Goal: Task Accomplishment & Management: Manage account settings

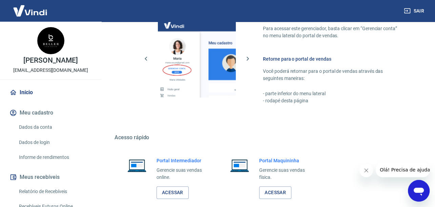
scroll to position [315, 0]
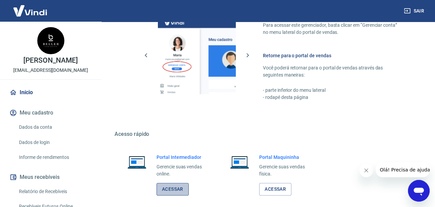
click at [176, 190] on link "Acessar" at bounding box center [173, 189] width 32 height 13
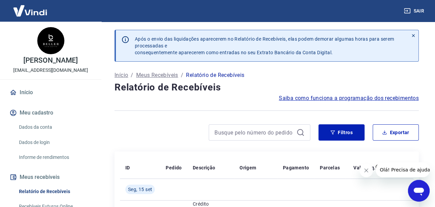
click at [328, 142] on div "Filtros Exportar" at bounding box center [267, 135] width 304 height 22
click at [329, 134] on button "Filtros" at bounding box center [342, 132] width 46 height 16
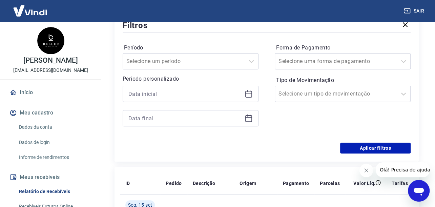
scroll to position [148, 0]
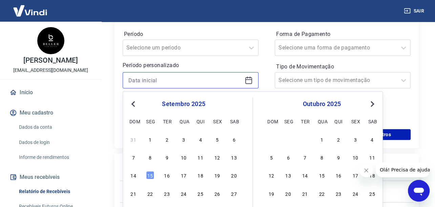
click at [141, 79] on input at bounding box center [185, 80] width 114 height 10
type input "[DATE]"
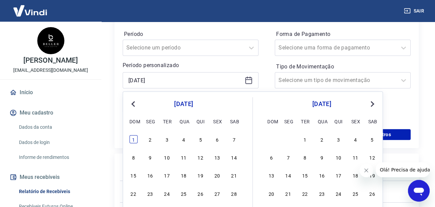
click at [135, 140] on div "1" at bounding box center [134, 139] width 8 height 8
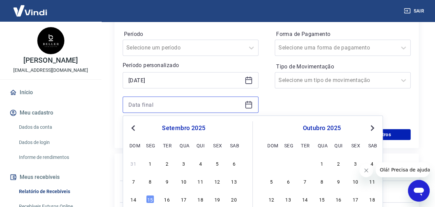
click at [143, 107] on input at bounding box center [185, 105] width 114 height 10
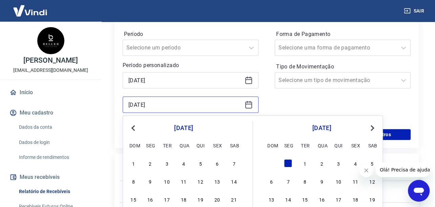
type input "[DATE]"
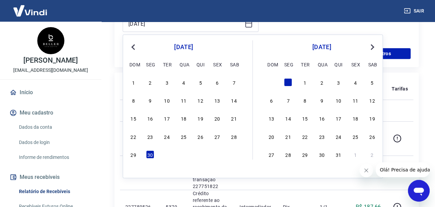
scroll to position [231, 0]
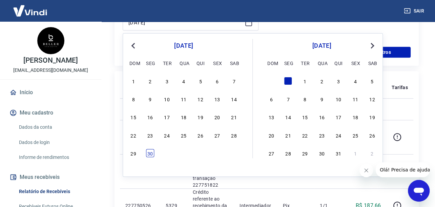
click at [147, 155] on div "30" at bounding box center [150, 153] width 8 height 8
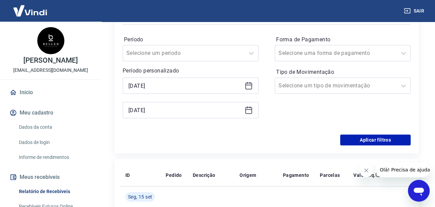
scroll to position [136, 0]
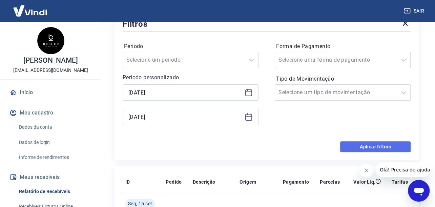
click at [348, 148] on button "Aplicar filtros" at bounding box center [375, 146] width 71 height 11
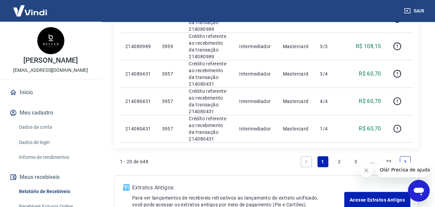
scroll to position [609, 0]
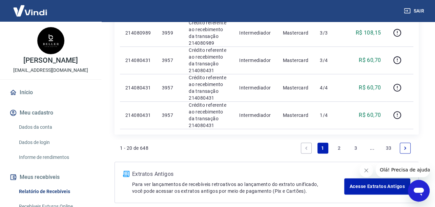
click at [337, 145] on link "2" at bounding box center [339, 148] width 11 height 11
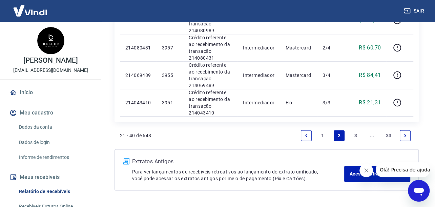
scroll to position [634, 0]
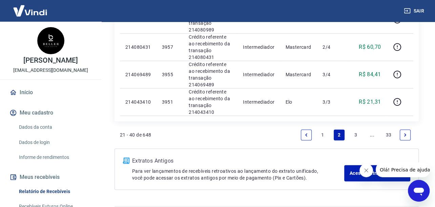
click at [352, 130] on link "3" at bounding box center [356, 135] width 11 height 11
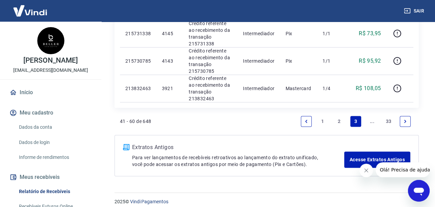
scroll to position [694, 0]
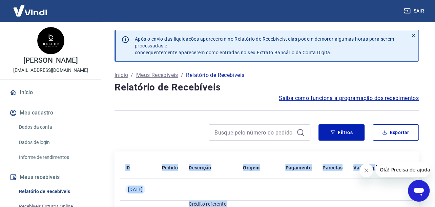
scroll to position [13, 0]
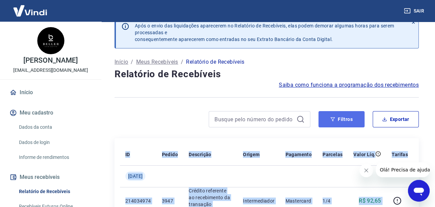
click at [334, 121] on icon "button" at bounding box center [333, 119] width 5 height 5
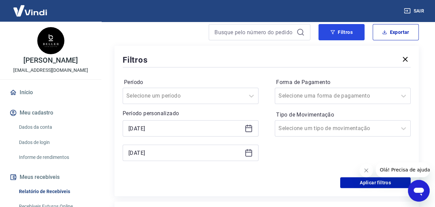
scroll to position [121, 0]
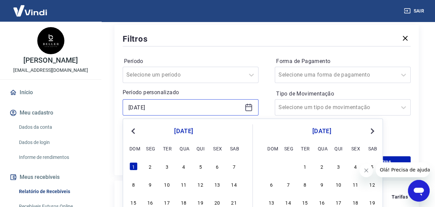
click at [134, 110] on input "[DATE]" at bounding box center [185, 107] width 114 height 10
type input "0"
type input "[DATE]"
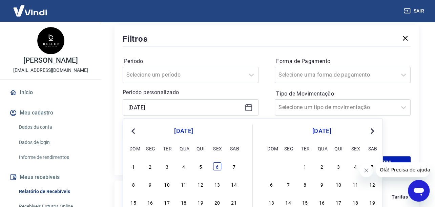
click at [218, 166] on div "6" at bounding box center [217, 166] width 8 height 8
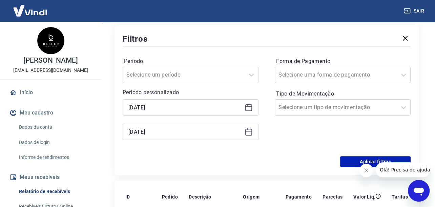
click at [251, 134] on icon at bounding box center [248, 132] width 7 height 7
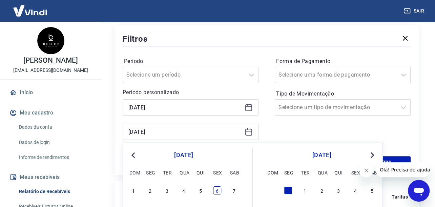
click at [217, 194] on div "6" at bounding box center [217, 190] width 8 height 8
type input "[DATE]"
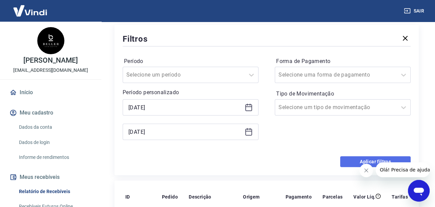
click at [357, 159] on button "Aplicar filtros" at bounding box center [375, 161] width 71 height 11
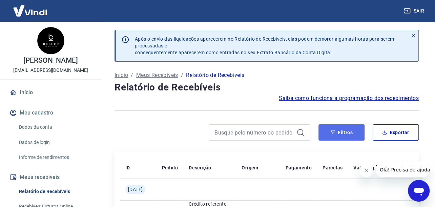
click at [345, 134] on button "Filtros" at bounding box center [342, 132] width 46 height 16
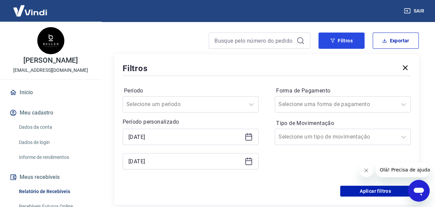
scroll to position [162, 0]
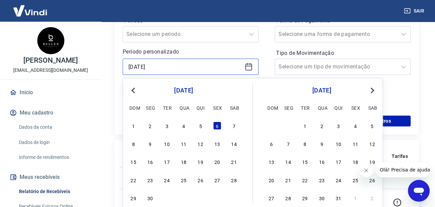
click at [134, 68] on input "[DATE]" at bounding box center [185, 67] width 114 height 10
type input "0"
type input "[DATE]"
click at [232, 128] on div "7" at bounding box center [234, 126] width 8 height 8
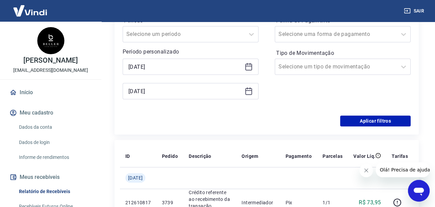
click at [249, 93] on icon at bounding box center [249, 91] width 8 height 8
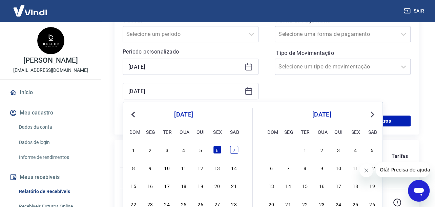
click at [232, 149] on div "7" at bounding box center [234, 150] width 8 height 8
type input "[DATE]"
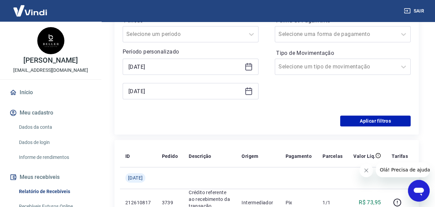
click at [232, 149] on th "Descrição" at bounding box center [209, 156] width 53 height 22
click at [350, 120] on button "Aplicar filtros" at bounding box center [375, 121] width 71 height 11
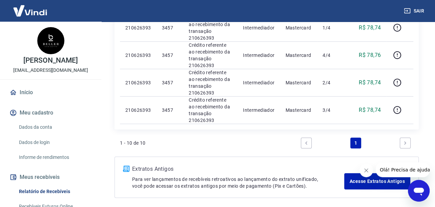
click at [350, 120] on td "R$ 78,74" at bounding box center [367, 109] width 38 height 27
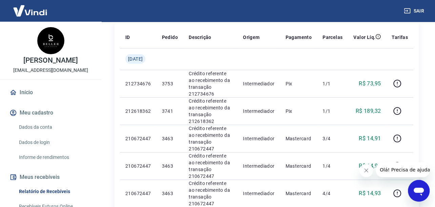
scroll to position [121, 0]
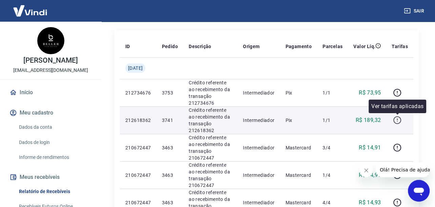
click at [399, 120] on icon "button" at bounding box center [397, 120] width 8 height 8
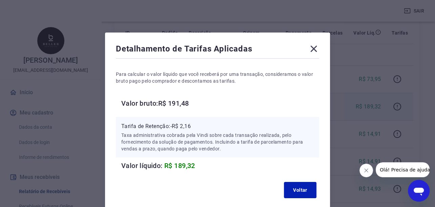
scroll to position [148, 0]
click at [313, 53] on icon at bounding box center [314, 48] width 11 height 11
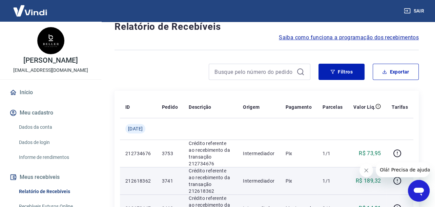
scroll to position [0, 0]
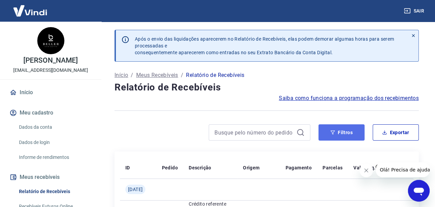
click at [342, 134] on button "Filtros" at bounding box center [342, 132] width 46 height 16
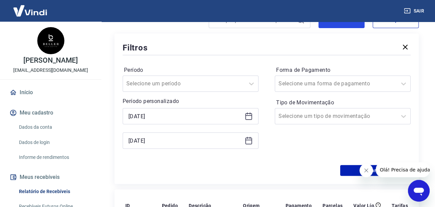
scroll to position [121, 0]
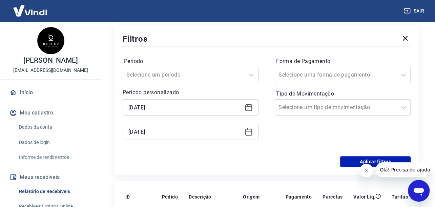
click at [246, 132] on icon at bounding box center [248, 132] width 7 height 7
click at [290, 136] on div "Forma de Pagamento Selecione uma forma de pagamento Tipo de Movimentação Seleci…" at bounding box center [343, 102] width 136 height 92
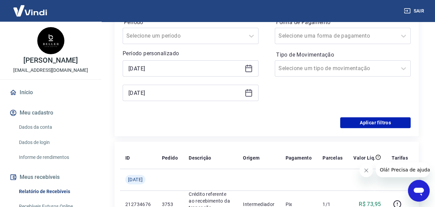
scroll to position [162, 0]
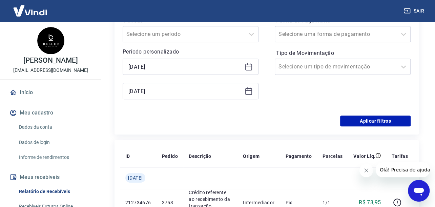
click at [246, 91] on icon at bounding box center [249, 91] width 8 height 8
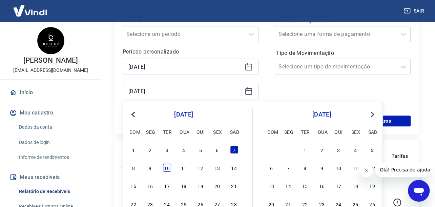
click at [169, 167] on div "10" at bounding box center [167, 168] width 8 height 8
type input "[DATE]"
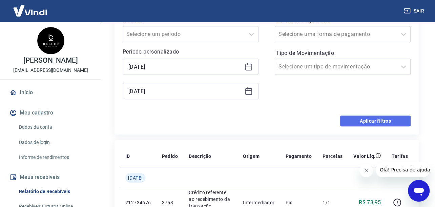
click at [368, 123] on button "Aplicar filtros" at bounding box center [375, 121] width 71 height 11
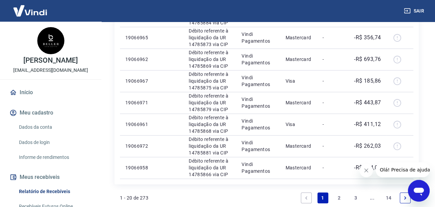
scroll to position [540, 0]
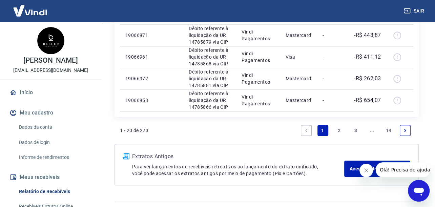
click at [341, 128] on link "2" at bounding box center [339, 130] width 11 height 11
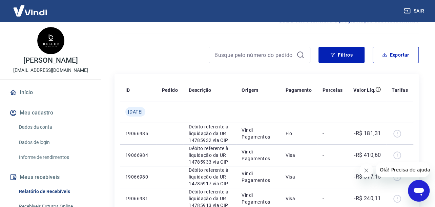
scroll to position [90, 0]
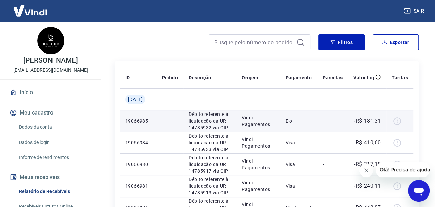
click at [397, 121] on div at bounding box center [400, 121] width 16 height 11
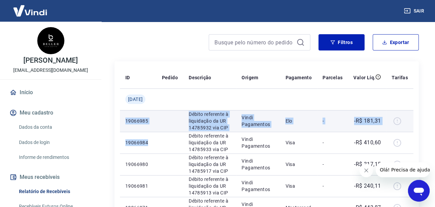
drag, startPoint x: 397, startPoint y: 121, endPoint x: 321, endPoint y: 112, distance: 75.8
click at [321, 112] on tr "19066985 Débito referente à liquidação da UR 14785932 via CIP Vindi Pagamentos …" at bounding box center [267, 121] width 294 height 22
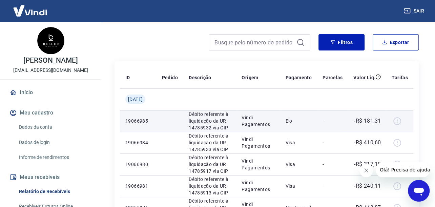
click at [296, 115] on td "Elo" at bounding box center [298, 121] width 37 height 22
click at [138, 116] on td "19066985" at bounding box center [138, 121] width 37 height 22
copy p "19066985"
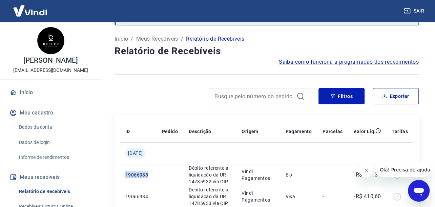
scroll to position [50, 0]
